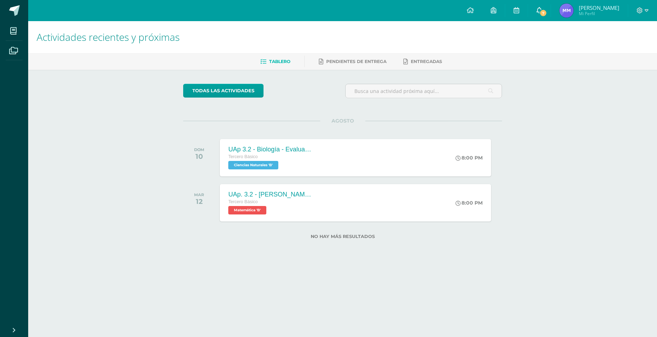
click at [541, 11] on span "7" at bounding box center [543, 13] width 8 height 8
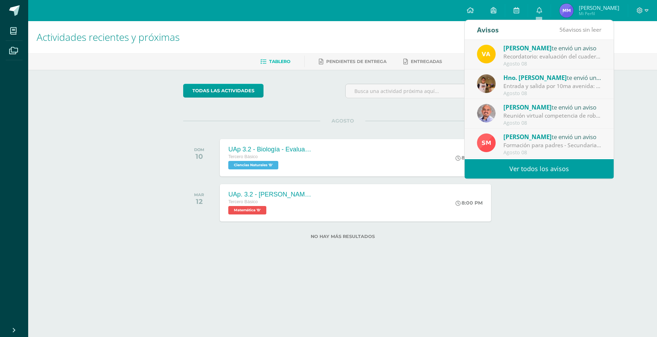
click at [539, 57] on div "Recordatorio: evaluación del cuaderno (tercera unidad): Buenas tardes, estimado…" at bounding box center [552, 56] width 98 height 8
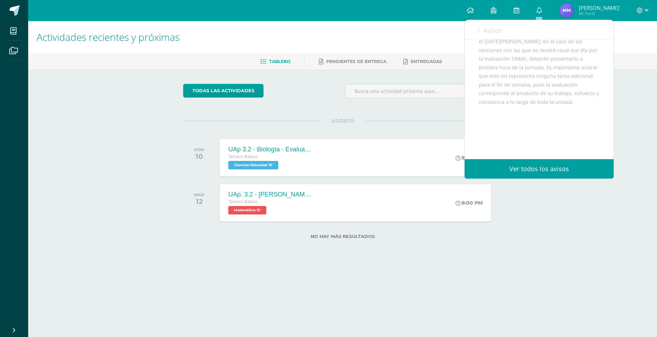
scroll to position [173, 0]
click at [486, 28] on span "Avisos" at bounding box center [492, 30] width 19 height 8
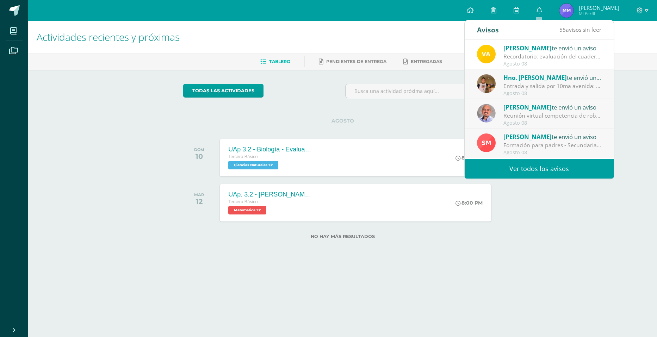
click at [530, 79] on span "Hno. [PERSON_NAME]" at bounding box center [534, 78] width 63 height 8
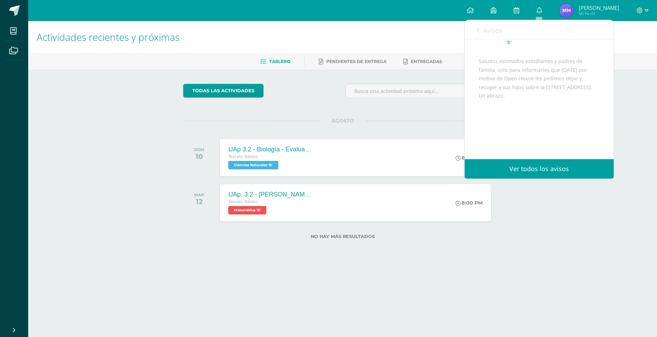
click at [482, 33] on link "Avisos" at bounding box center [489, 30] width 25 height 20
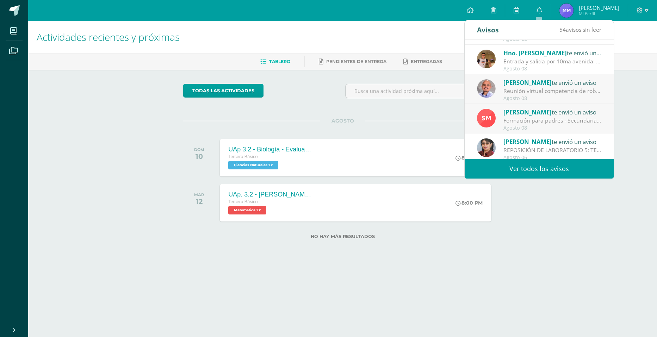
scroll to position [70, 0]
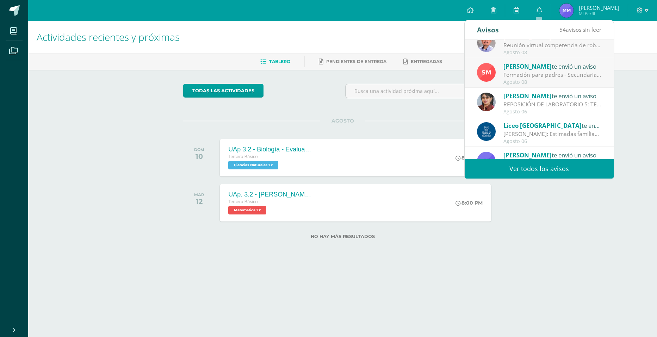
click at [580, 105] on div "REPOSICIÓN DE LABORATORIO 5: TERCERA [PERSON_NAME]" at bounding box center [552, 104] width 98 height 8
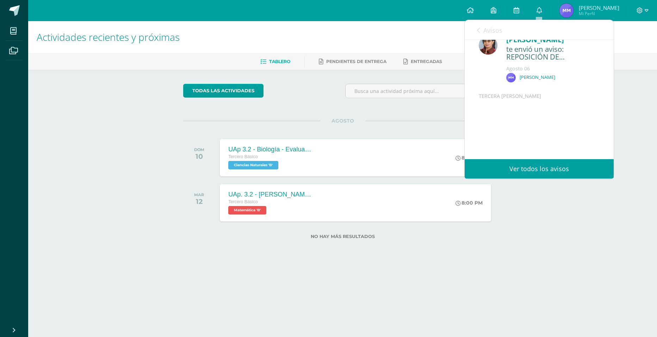
scroll to position [30, 0]
click at [480, 31] on link "Avisos" at bounding box center [489, 30] width 25 height 20
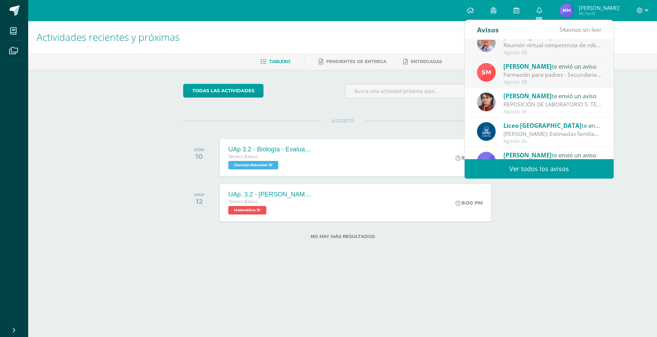
scroll to position [106, 0]
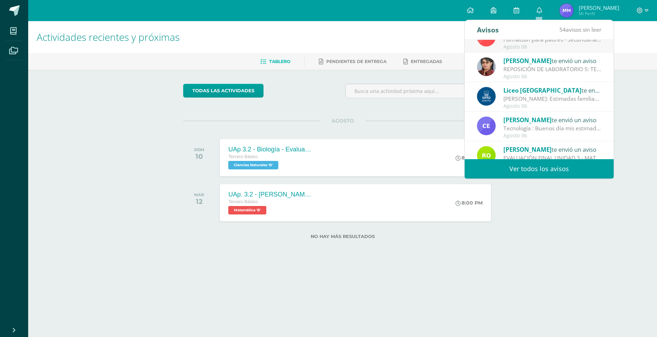
click at [579, 100] on div "[PERSON_NAME]: Estimadas familias maristas: Les compartimos una circular import…" at bounding box center [552, 99] width 98 height 8
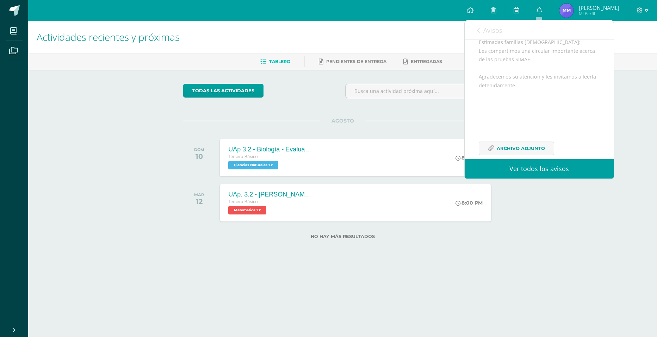
scroll to position [94, 0]
click at [519, 141] on span "Archivo Adjunto" at bounding box center [520, 136] width 48 height 13
click at [600, 229] on div "Actividades recientes y próximas Tablero Pendientes de entrega Entregadas todas…" at bounding box center [342, 141] width 629 height 240
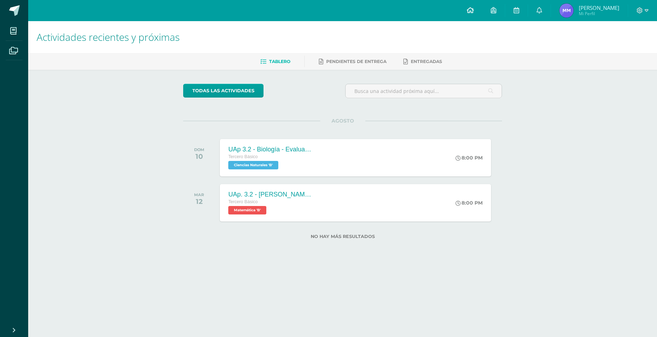
click at [466, 12] on link at bounding box center [470, 10] width 24 height 21
click at [378, 62] on span "Pendientes de entrega" at bounding box center [356, 61] width 60 height 5
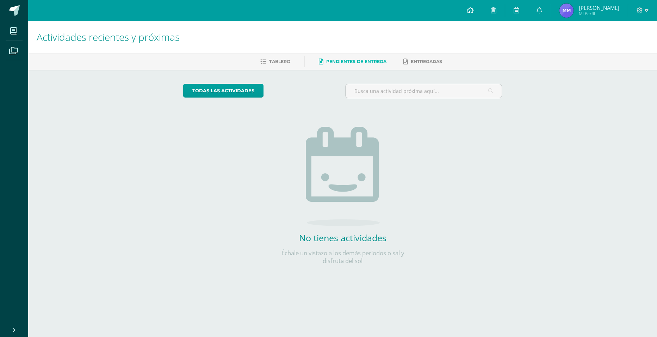
click at [470, 10] on icon at bounding box center [470, 10] width 7 height 6
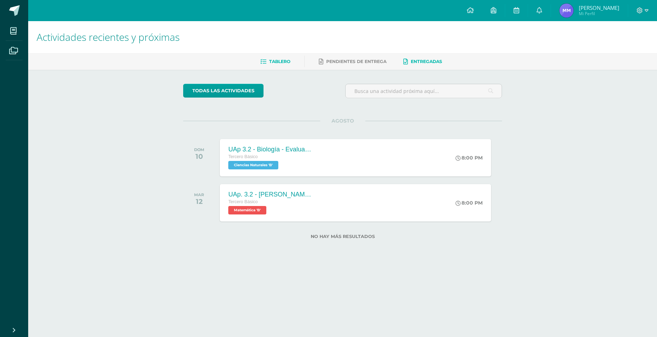
click at [430, 60] on span "Entregadas" at bounding box center [426, 61] width 31 height 5
click at [361, 59] on span "Pendientes de entrega" at bounding box center [356, 61] width 60 height 5
